Goal: Task Accomplishment & Management: Use online tool/utility

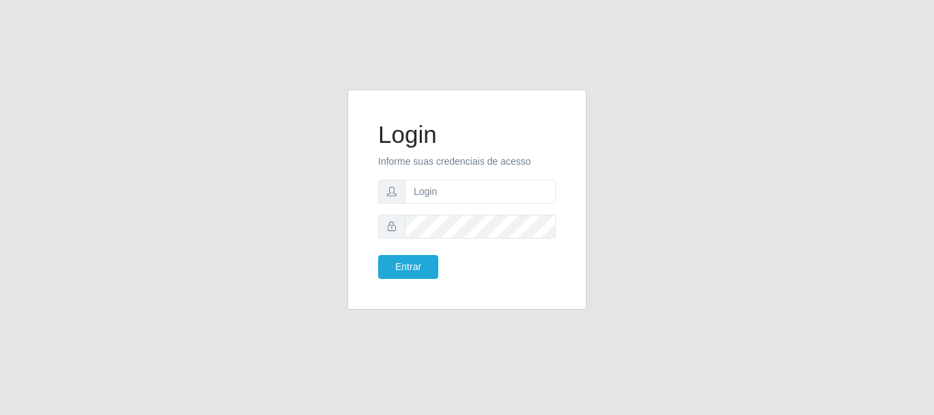
click at [451, 209] on form "Login Informe suas credenciais de acesso Entrar" at bounding box center [467, 199] width 178 height 159
drag, startPoint x: 450, startPoint y: 193, endPoint x: 453, endPoint y: 213, distance: 20.7
click at [450, 193] on input "text" at bounding box center [480, 192] width 151 height 24
type input "Ubiratan@confglacer"
click at [436, 269] on button "Entrar" at bounding box center [408, 267] width 60 height 24
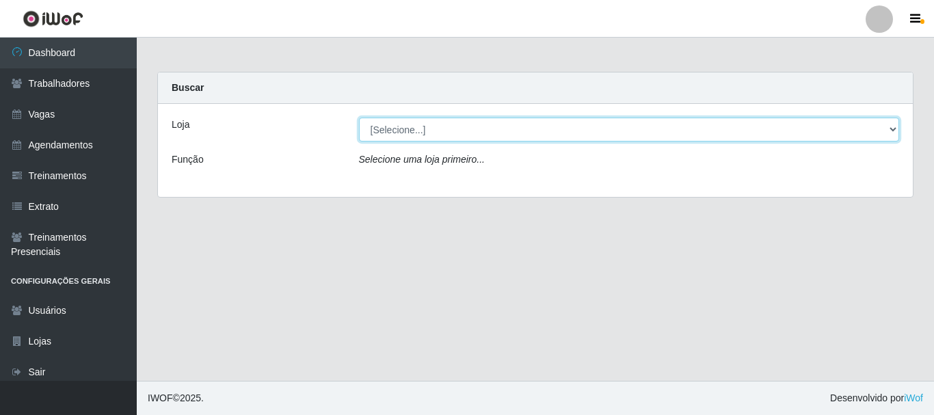
drag, startPoint x: 517, startPoint y: 129, endPoint x: 517, endPoint y: 140, distance: 11.6
click at [517, 129] on select "[Selecione...] Glace Real Confeitaria" at bounding box center [629, 130] width 541 height 24
select select "445"
click at [359, 118] on select "[Selecione...] Glace Real Confeitaria" at bounding box center [629, 130] width 541 height 24
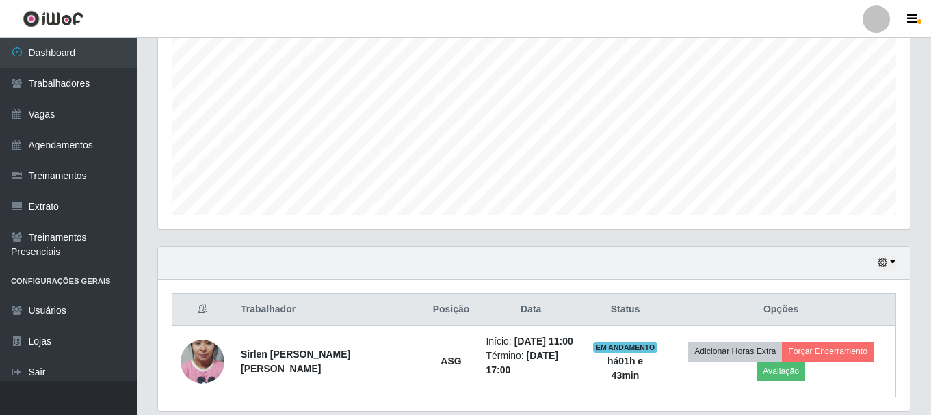
scroll to position [311, 0]
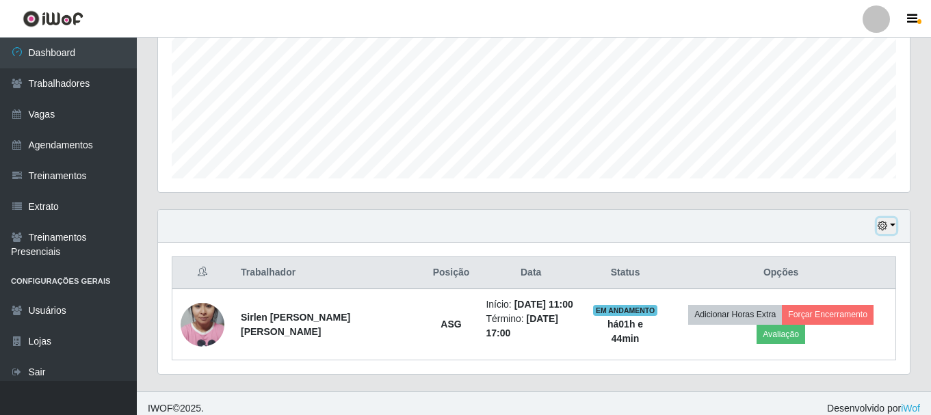
click at [889, 225] on button "button" at bounding box center [886, 226] width 19 height 16
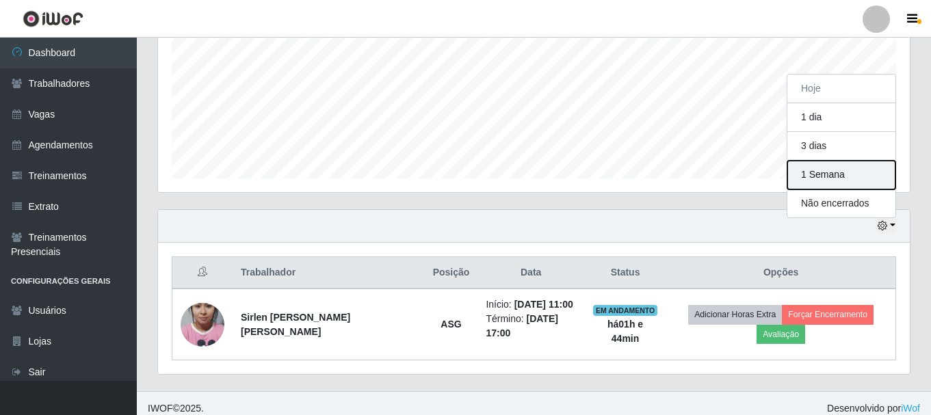
click at [857, 174] on button "1 Semana" at bounding box center [841, 175] width 108 height 29
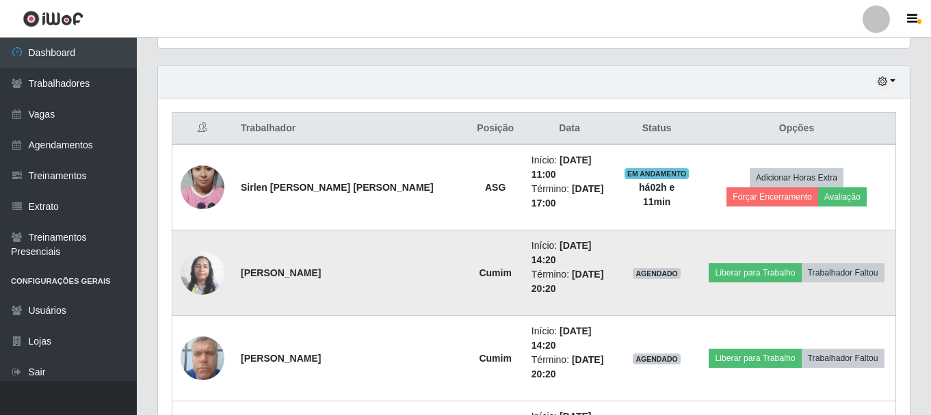
scroll to position [523, 0]
